Goal: Information Seeking & Learning: Learn about a topic

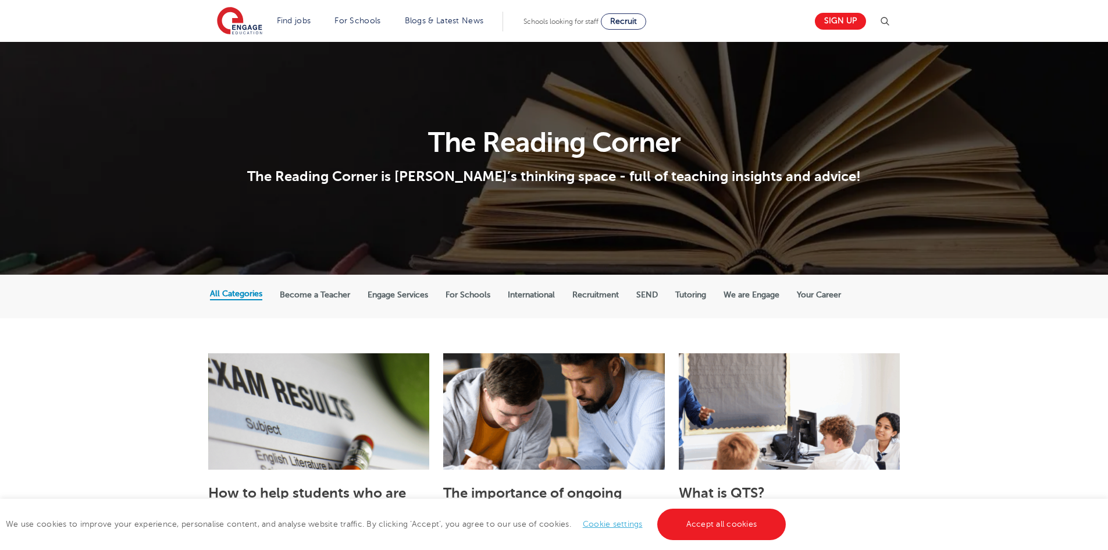
scroll to position [58, 0]
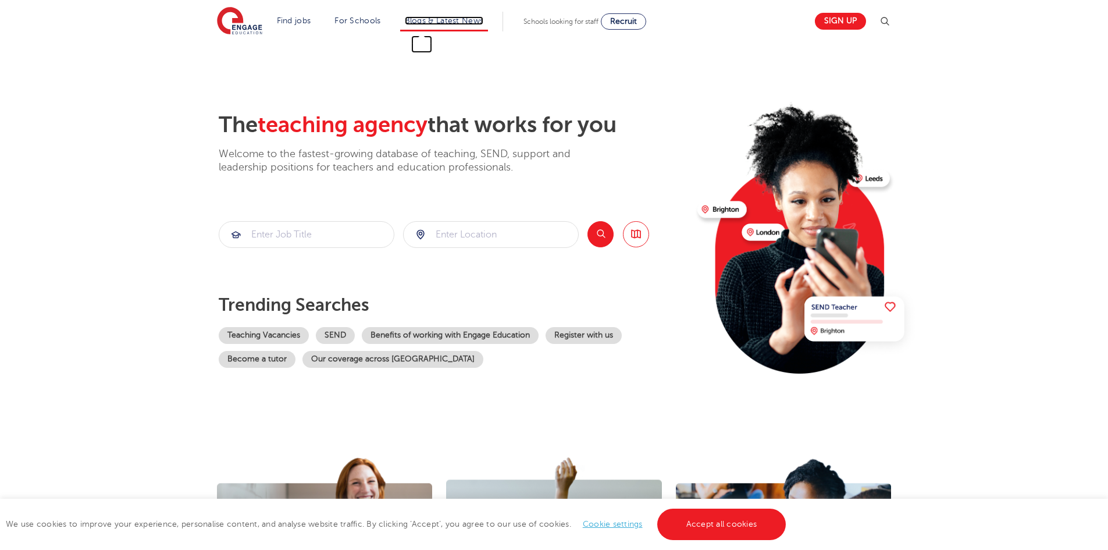
click at [442, 20] on link "Blogs & Latest News" at bounding box center [444, 20] width 79 height 9
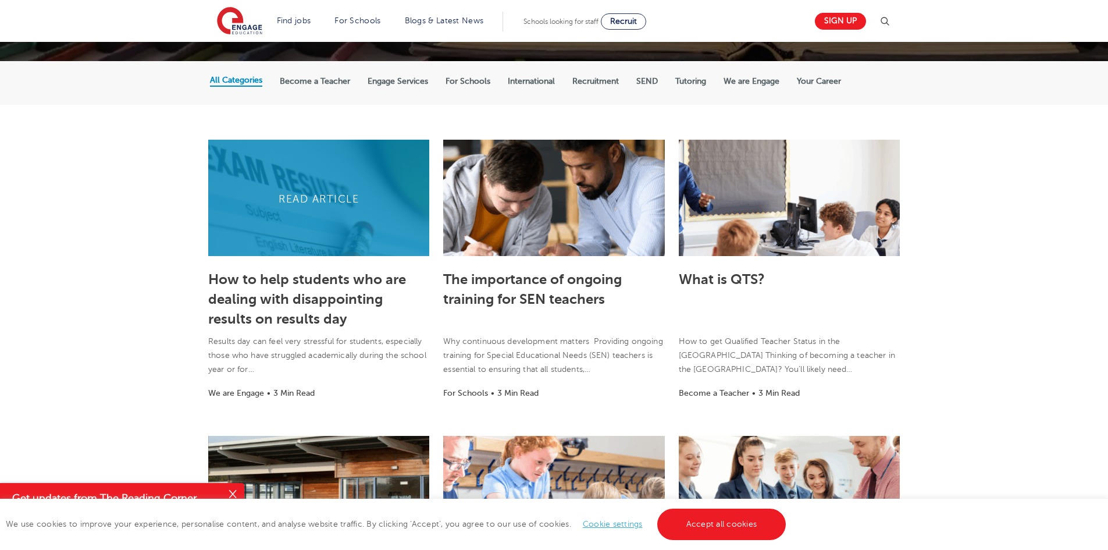
scroll to position [233, 0]
